Goal: Find specific fact: Find specific fact

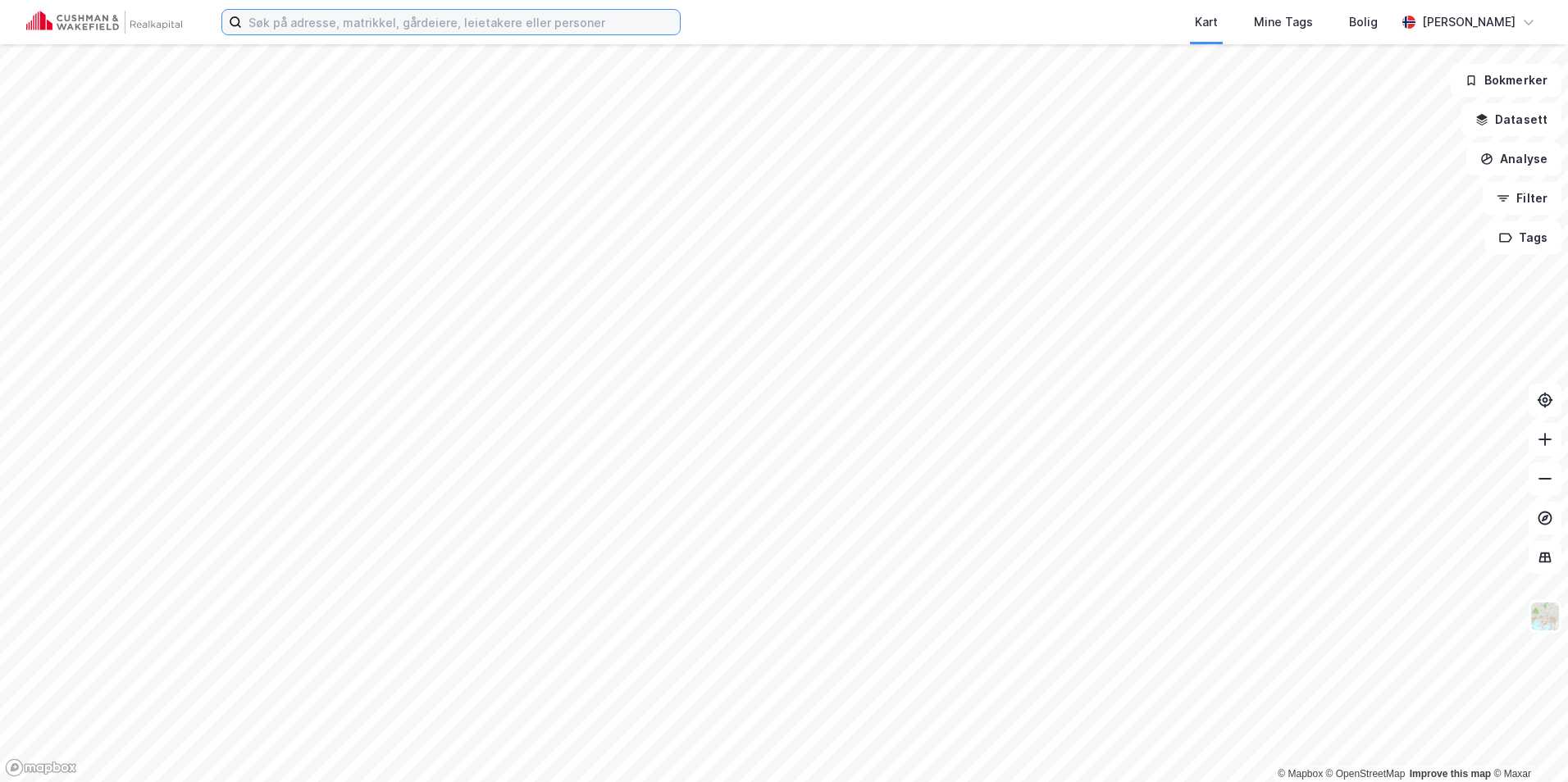
click at [310, 22] on input at bounding box center [460, 22] width 437 height 25
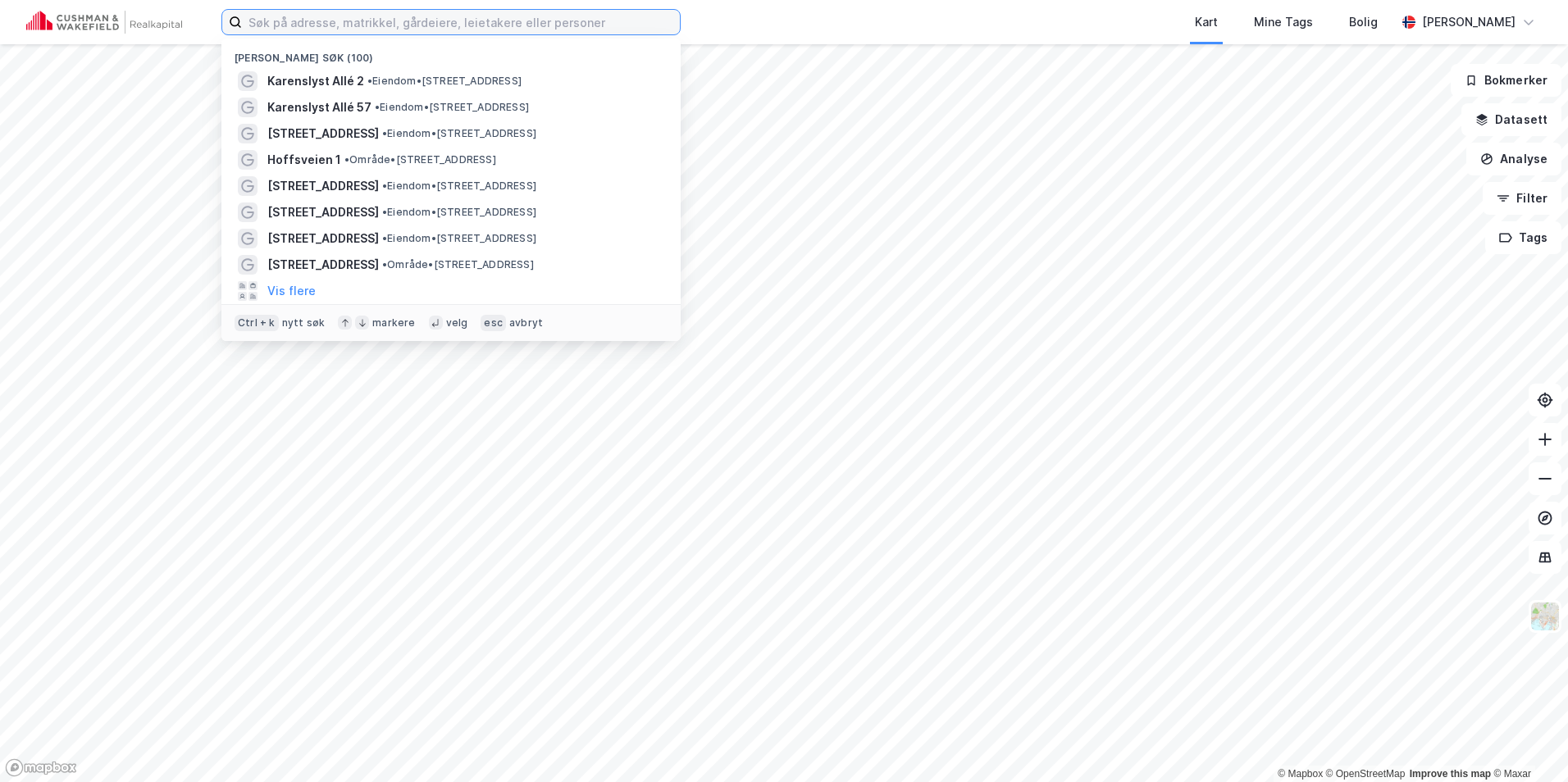
paste input "[PERSON_NAME]"
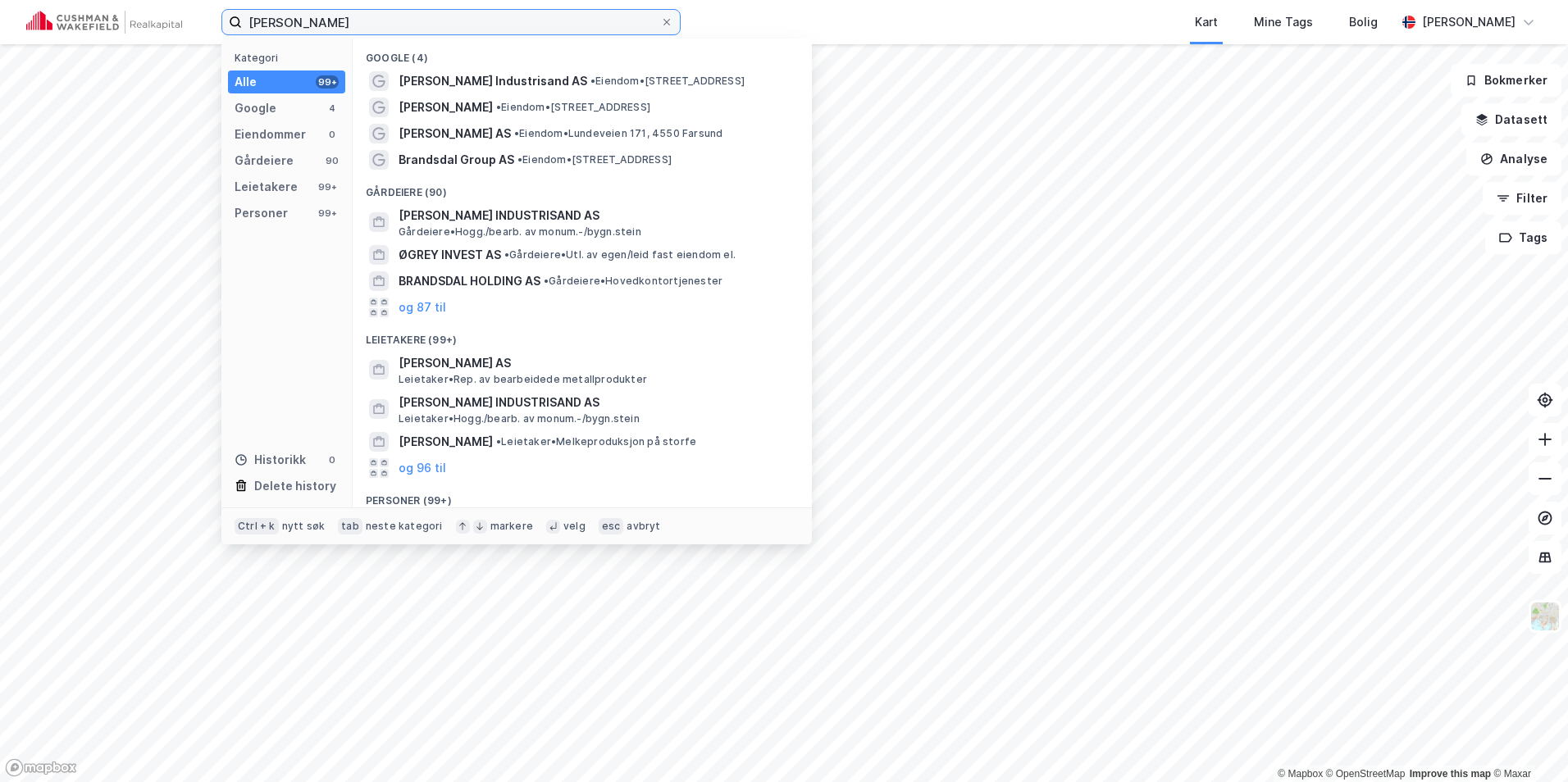
type input "[PERSON_NAME]"
click at [267, 206] on div "Personer" at bounding box center [261, 214] width 53 height 20
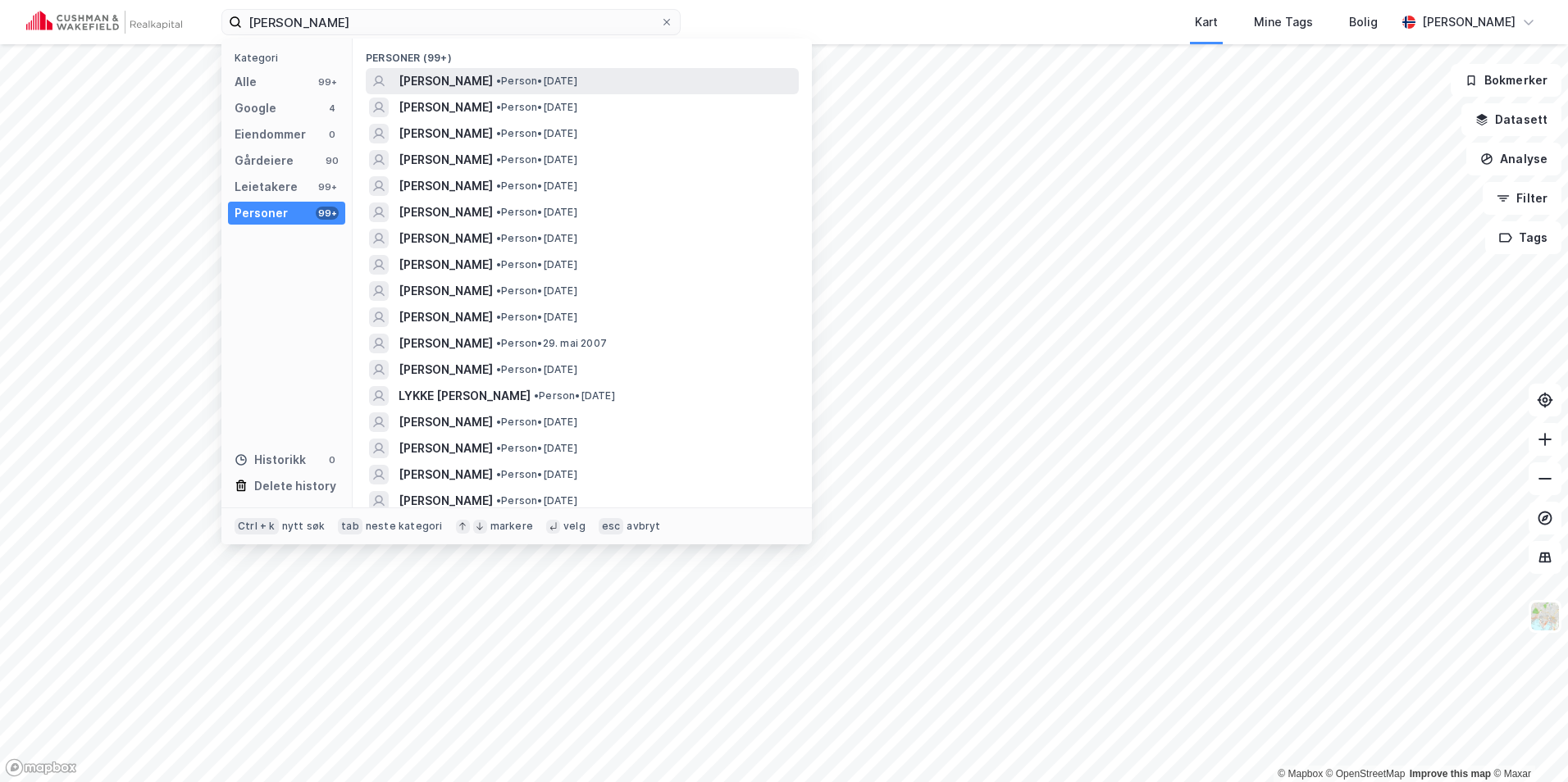
click at [577, 81] on span "• Person • [DATE]" at bounding box center [536, 81] width 81 height 13
